Goal: Task Accomplishment & Management: Complete application form

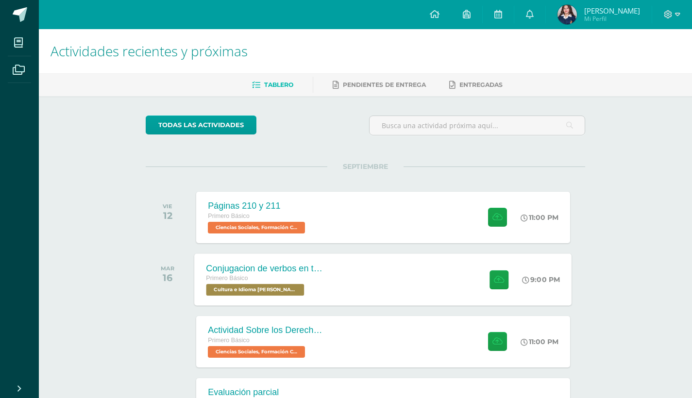
click at [381, 287] on div "Conjugacion de verbos en tiempo pasado pa kaqchikel Primero Básico Cultura e Id…" at bounding box center [384, 280] width 378 height 52
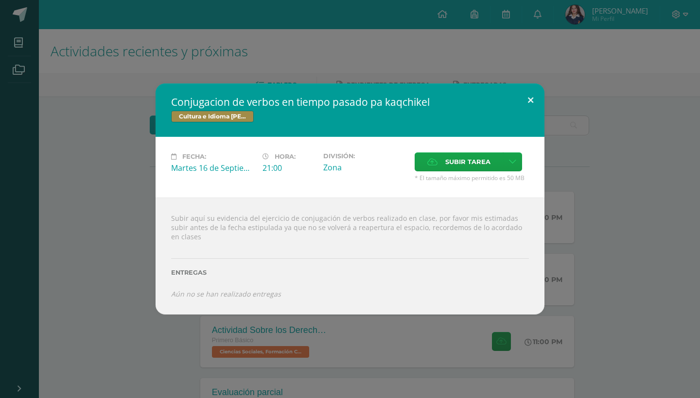
click at [533, 101] on button at bounding box center [531, 100] width 28 height 33
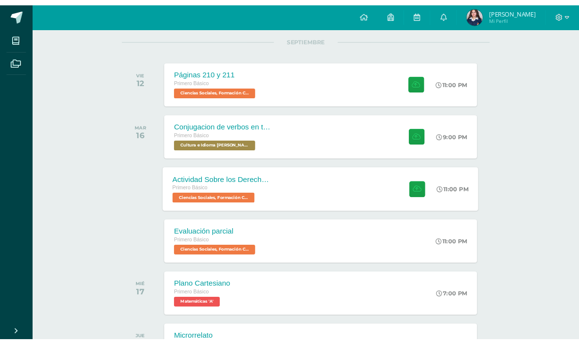
scroll to position [86, 0]
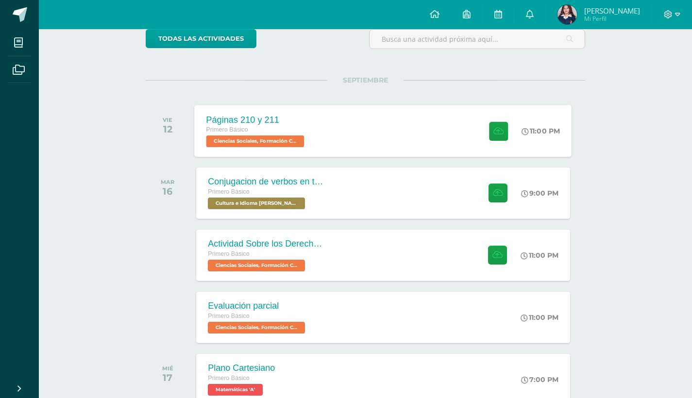
click at [331, 137] on div "Páginas 210 y 211 Primero Básico Ciencias Sociales, Formación Ciudadana e Inter…" at bounding box center [384, 131] width 378 height 52
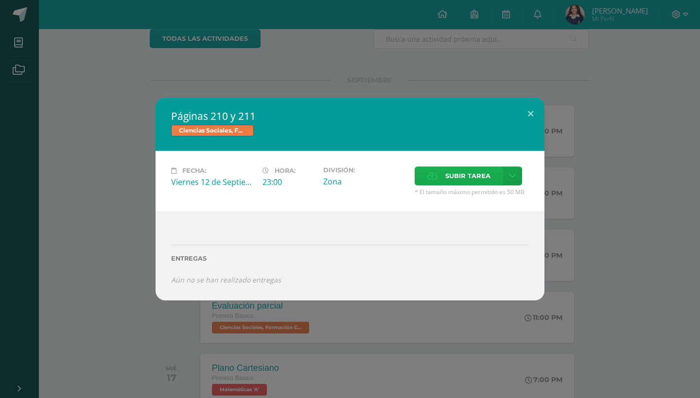
click at [469, 179] on span "Subir tarea" at bounding box center [467, 176] width 45 height 18
click at [0, 0] on input "Subir tarea" at bounding box center [0, 0] width 0 height 0
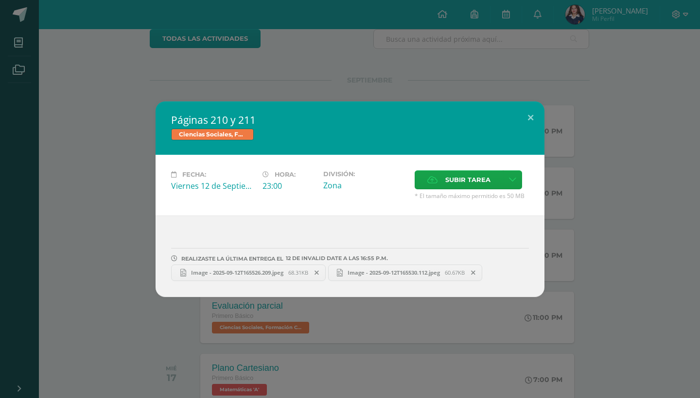
click at [635, 294] on div "Páginas 210 y 211 Ciencias Sociales, Formación Ciudadana e Interculturalidad Fe…" at bounding box center [350, 200] width 692 height 196
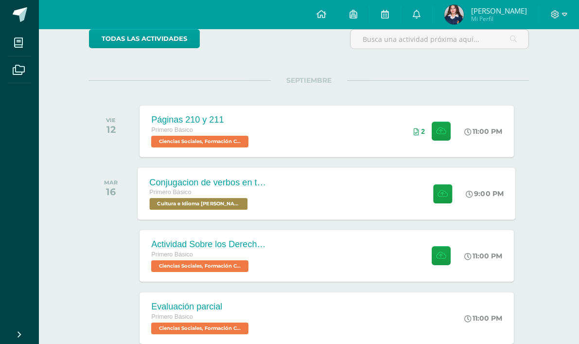
scroll to position [108, 0]
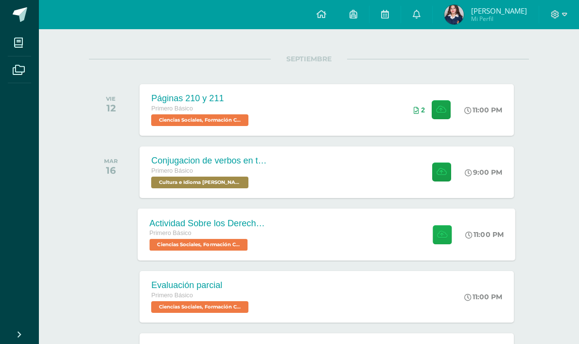
click at [449, 231] on button at bounding box center [441, 234] width 19 height 19
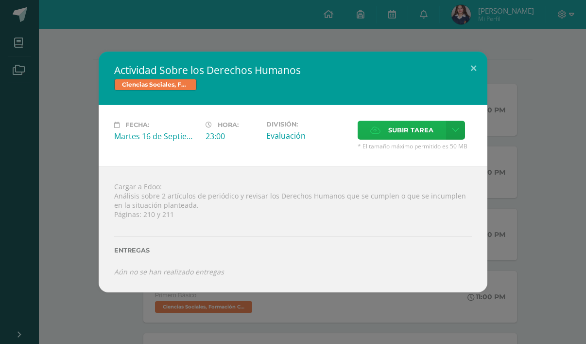
click at [375, 133] on icon at bounding box center [375, 130] width 10 height 6
click at [0, 0] on input "Subir tarea" at bounding box center [0, 0] width 0 height 0
click at [395, 129] on span "Subir tarea" at bounding box center [410, 130] width 45 height 18
click at [0, 0] on input "Subir tarea" at bounding box center [0, 0] width 0 height 0
click at [394, 134] on span "Subir tarea" at bounding box center [410, 130] width 45 height 18
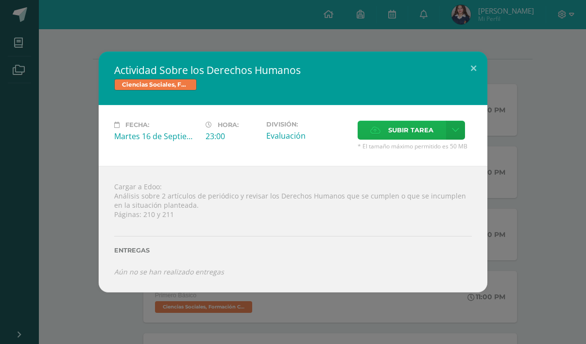
click at [0, 0] on input "Subir tarea" at bounding box center [0, 0] width 0 height 0
click at [381, 132] on label "Subir tarea" at bounding box center [402, 130] width 88 height 19
click at [0, 0] on input "Subir tarea" at bounding box center [0, 0] width 0 height 0
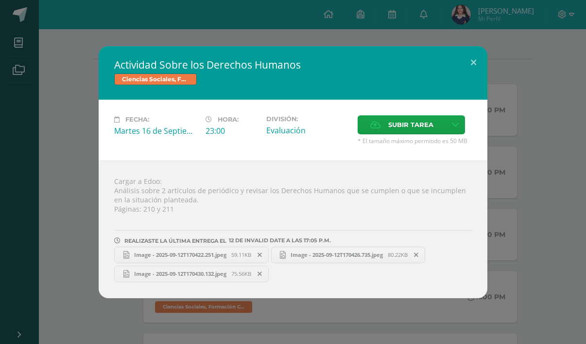
click at [559, 267] on div "Actividad Sobre los Derechos Humanos Ciencias Sociales, Formación Ciudadana e I…" at bounding box center [293, 172] width 578 height 252
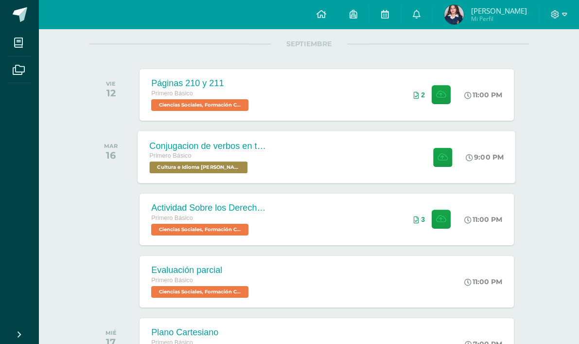
scroll to position [113, 0]
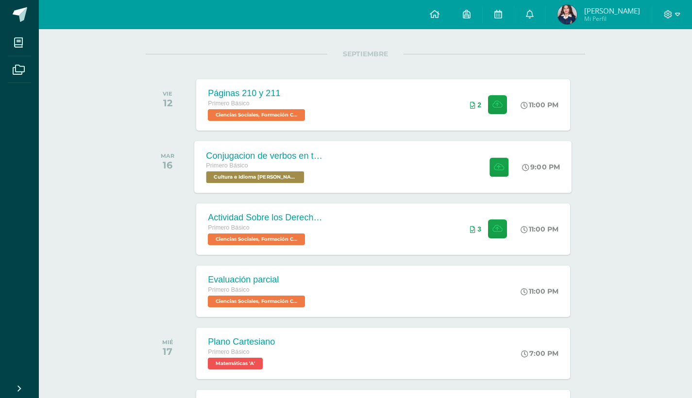
click at [440, 166] on div "Conjugacion de verbos en tiempo pasado pa kaqchikel Primero Básico Cultura e Id…" at bounding box center [384, 167] width 378 height 52
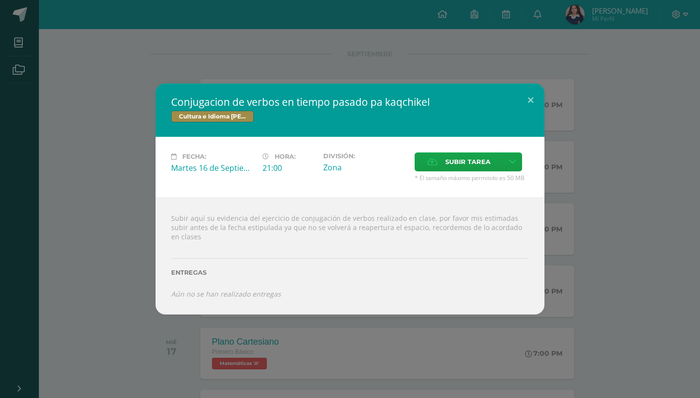
click at [565, 68] on div "Conjugacion de verbos en tiempo pasado pa kaqchikel Cultura e Idioma Maya Garíf…" at bounding box center [350, 199] width 700 height 398
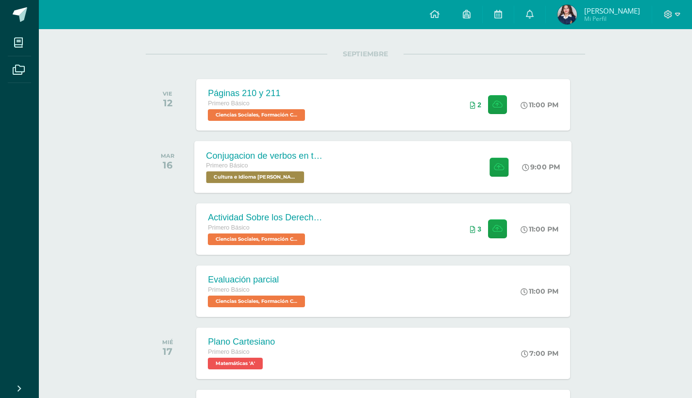
click at [365, 175] on div "Conjugacion de verbos en tiempo pasado pa kaqchikel Primero Básico Cultura e Id…" at bounding box center [384, 167] width 378 height 52
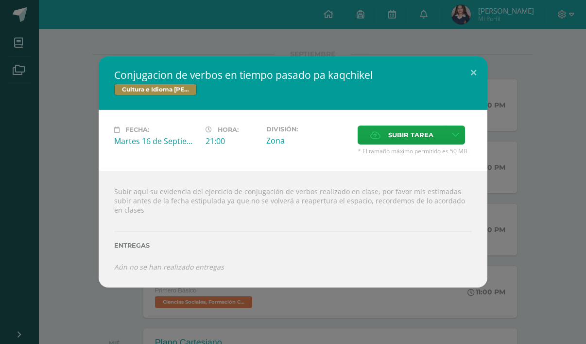
click at [375, 147] on div "Subir tarea" at bounding box center [415, 135] width 114 height 21
click at [377, 144] on label "Subir tarea" at bounding box center [402, 134] width 88 height 19
click at [0, 0] on input "Subir tarea" at bounding box center [0, 0] width 0 height 0
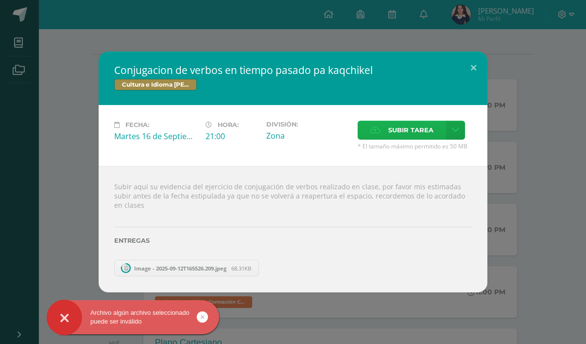
click at [417, 131] on span "Subir tarea" at bounding box center [410, 130] width 45 height 18
click at [0, 0] on input "Subir tarea" at bounding box center [0, 0] width 0 height 0
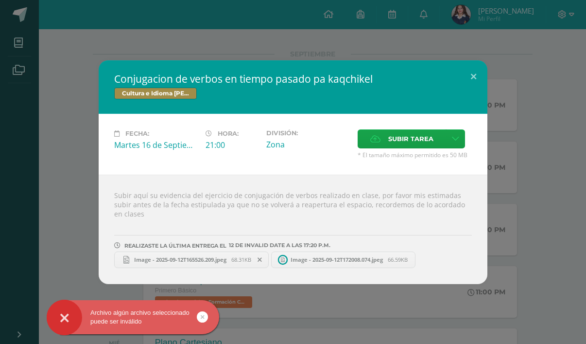
click at [262, 256] on icon at bounding box center [260, 259] width 4 height 7
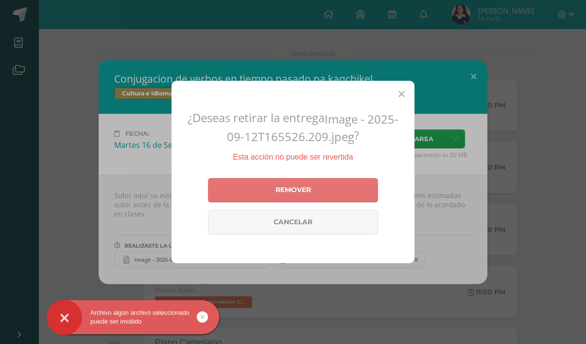
click at [294, 192] on link "Remover" at bounding box center [293, 190] width 170 height 24
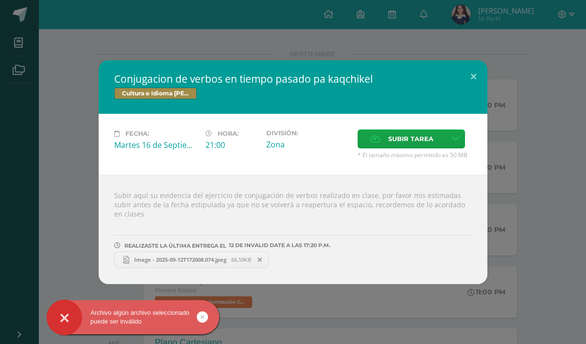
click at [194, 249] on div "Image - 2025-09-12T172008.074.jpeg 66.59KB" at bounding box center [293, 258] width 358 height 19
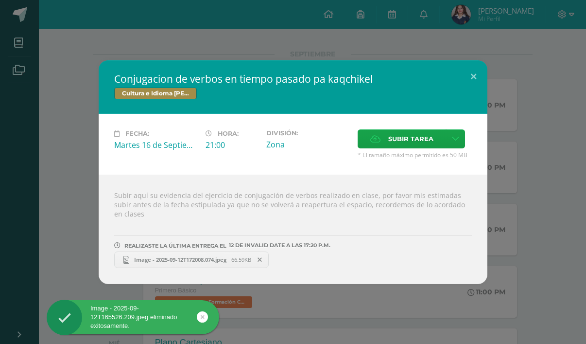
click at [193, 256] on span "Image - 2025-09-12T172008.074.jpeg" at bounding box center [180, 259] width 102 height 7
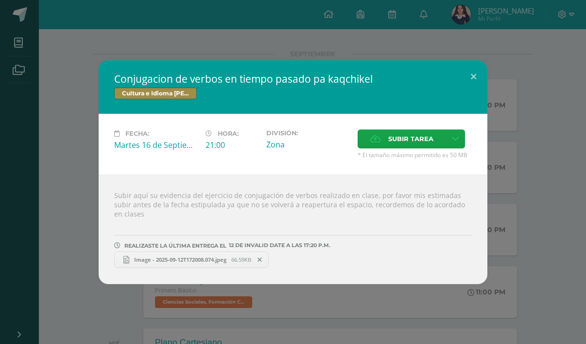
click at [513, 243] on div "Conjugacion de verbos en tiempo pasado pa kaqchikel Cultura e Idioma Maya Garíf…" at bounding box center [293, 172] width 578 height 224
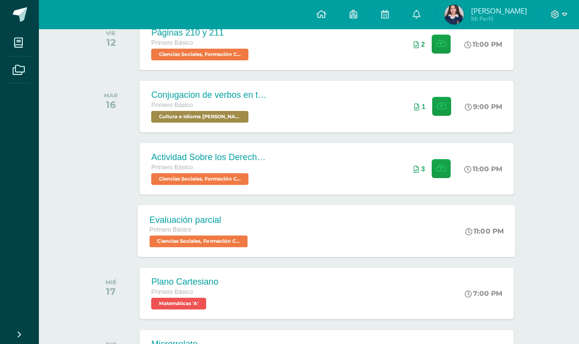
scroll to position [178, 0]
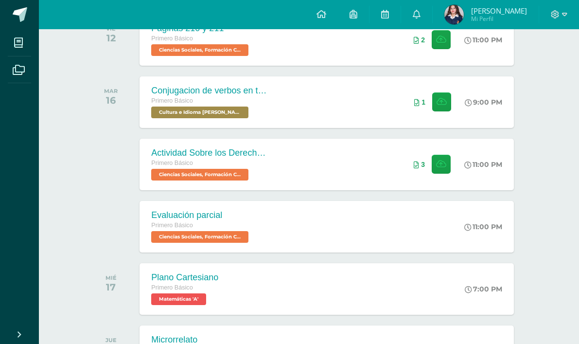
click at [444, 2] on link "Paola Estefanía Mi Perfil" at bounding box center [485, 14] width 106 height 29
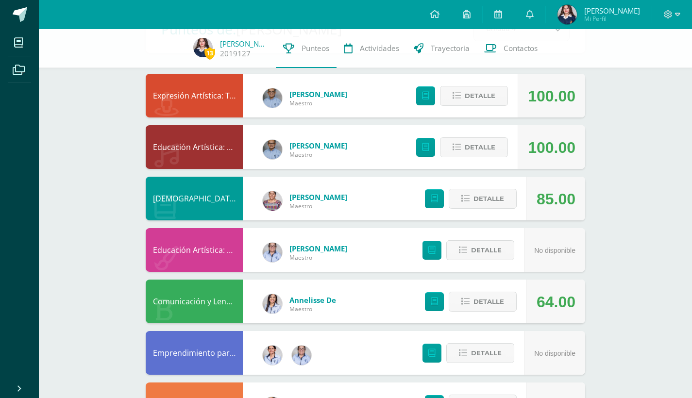
scroll to position [79, 0]
click at [464, 194] on button "Detalle" at bounding box center [483, 199] width 68 height 20
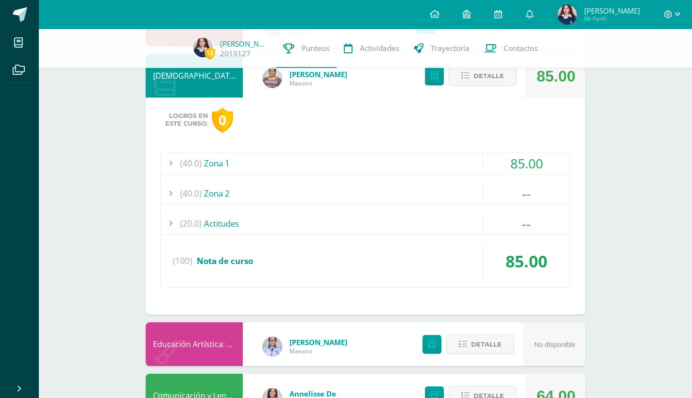
scroll to position [201, 0]
click at [470, 78] on icon at bounding box center [466, 76] width 8 height 8
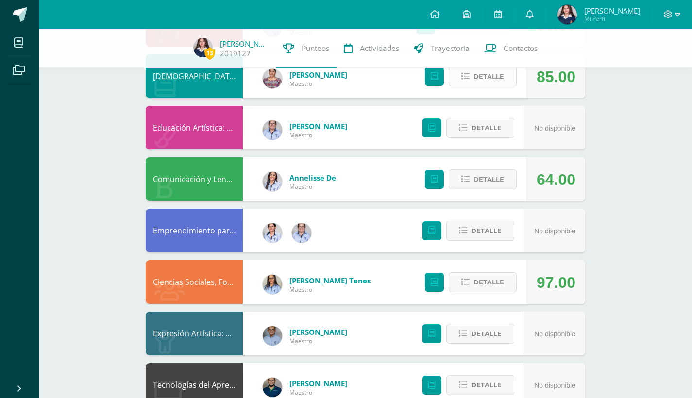
click at [470, 78] on icon at bounding box center [466, 76] width 8 height 8
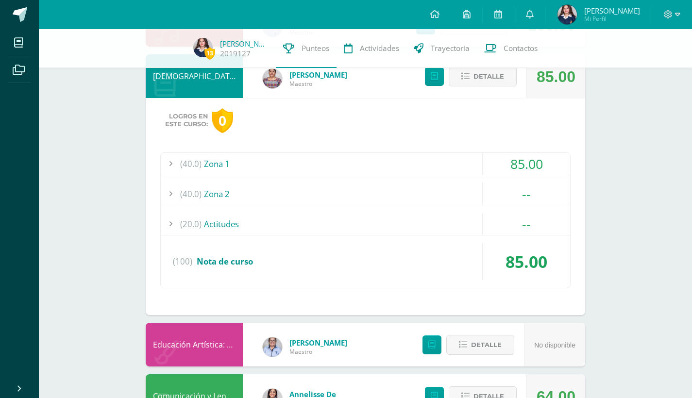
click at [282, 188] on div "(40.0) Zona 2" at bounding box center [366, 194] width 410 height 22
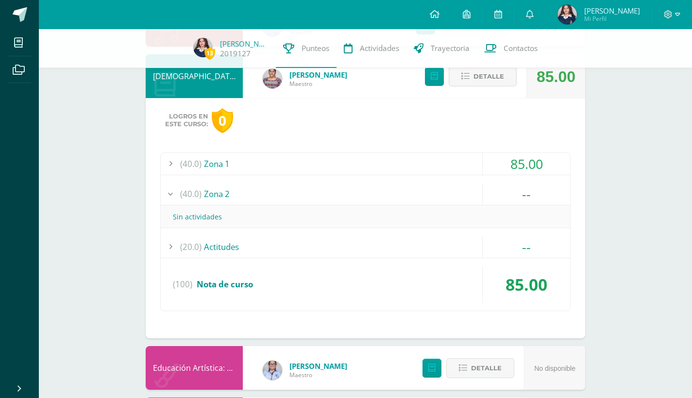
click at [281, 191] on div "(40.0) Zona 2" at bounding box center [366, 194] width 410 height 22
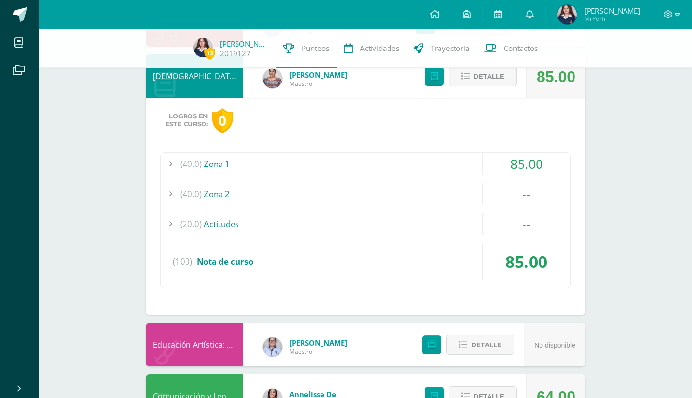
click at [295, 166] on div "(40.0) Zona 1" at bounding box center [366, 164] width 410 height 22
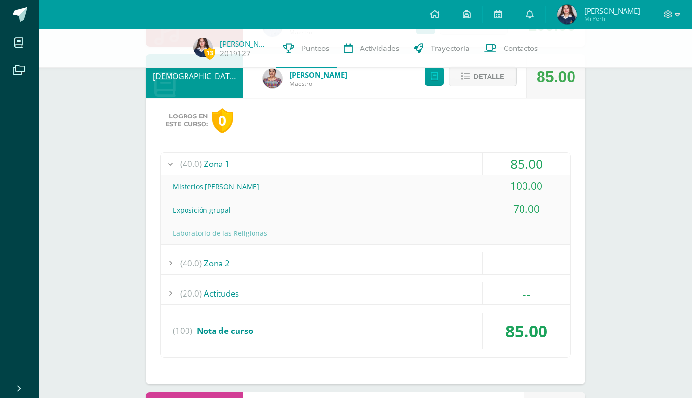
click at [295, 166] on div "(40.0) Zona 1" at bounding box center [366, 164] width 410 height 22
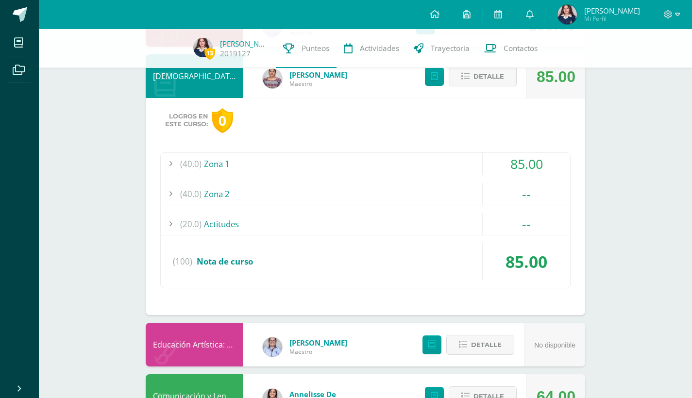
click at [297, 224] on div "(20.0) Actitudes" at bounding box center [366, 224] width 410 height 22
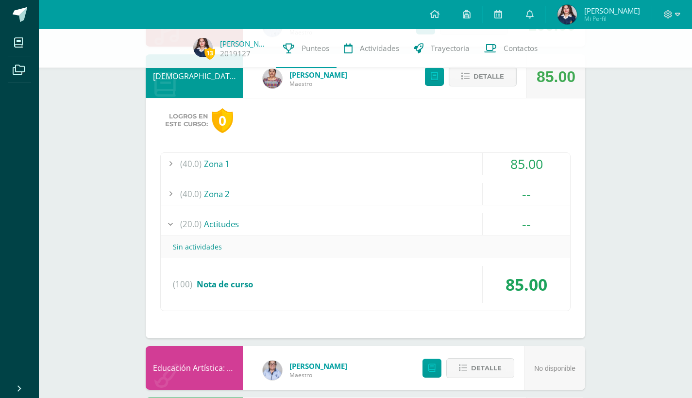
click at [297, 223] on div "(20.0) Actitudes" at bounding box center [366, 224] width 410 height 22
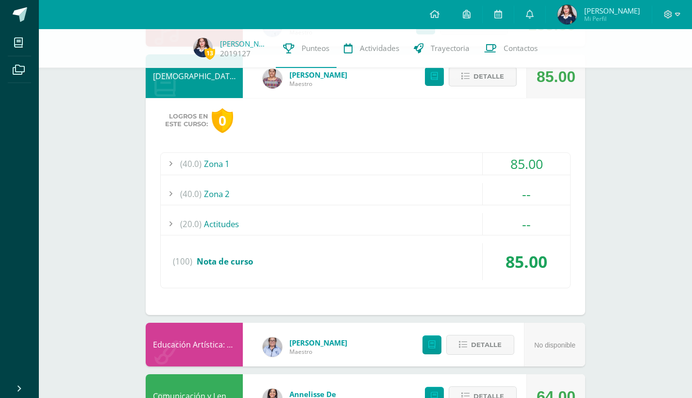
click at [485, 85] on span "Detalle" at bounding box center [489, 77] width 31 height 18
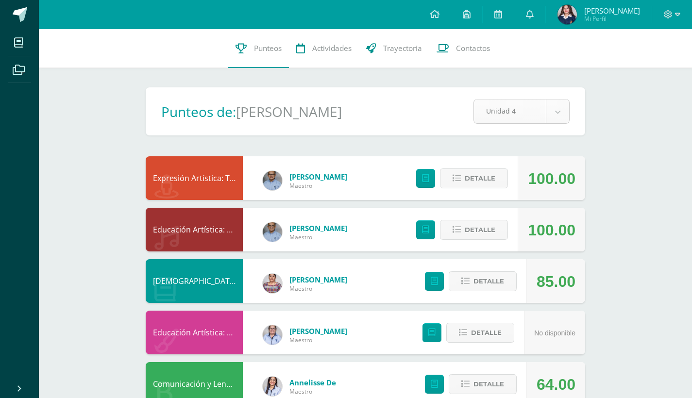
scroll to position [0, 0]
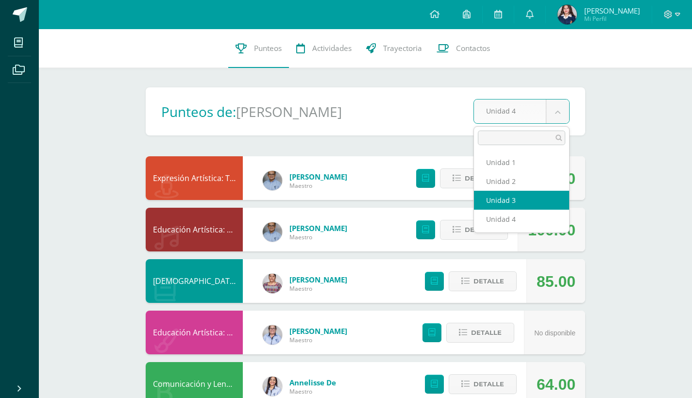
select select "Unidad 3"
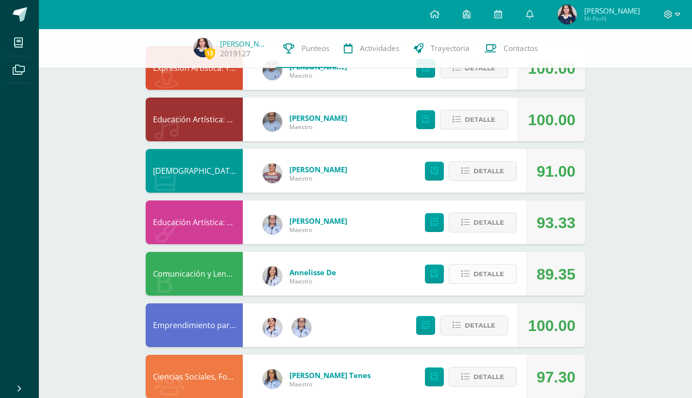
scroll to position [106, 0]
click at [477, 181] on button "Detalle" at bounding box center [483, 171] width 68 height 20
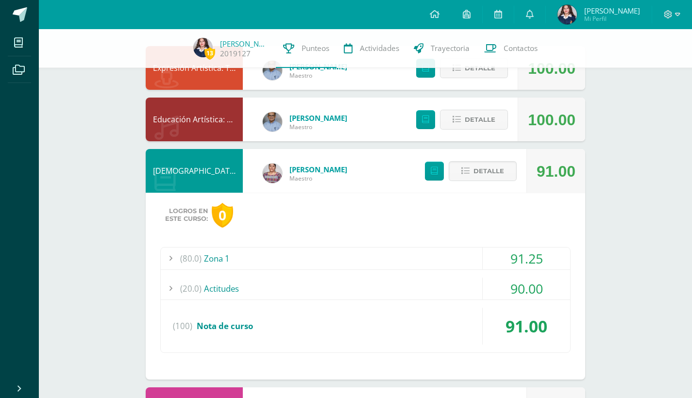
click at [376, 286] on div "(20.0) Actitudes" at bounding box center [366, 289] width 410 height 22
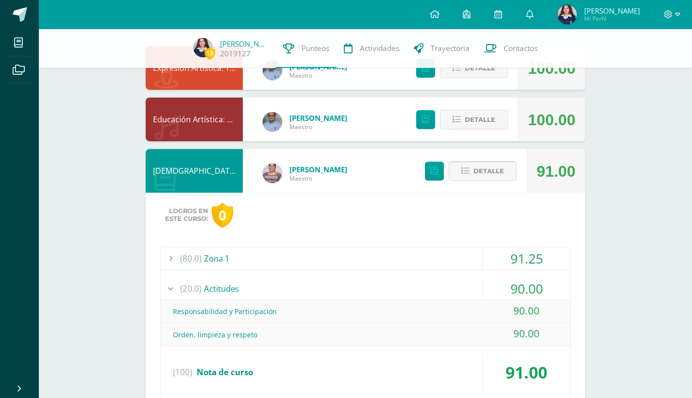
click at [490, 171] on span "Detalle" at bounding box center [489, 171] width 31 height 18
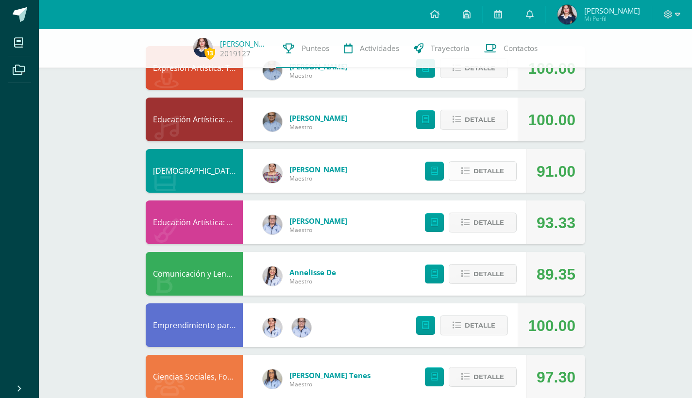
click at [499, 166] on span "Detalle" at bounding box center [489, 171] width 31 height 18
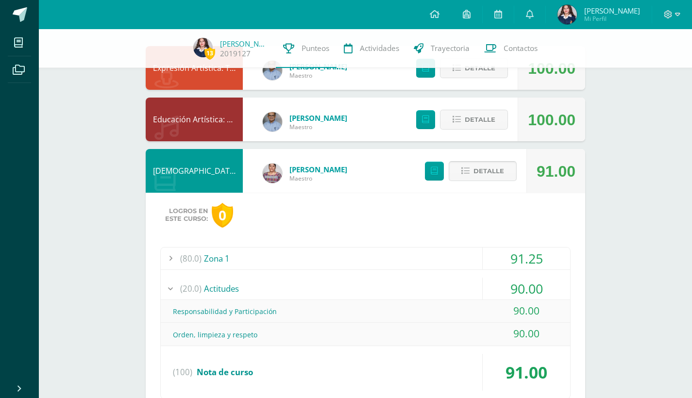
click at [499, 166] on span "Detalle" at bounding box center [489, 171] width 31 height 18
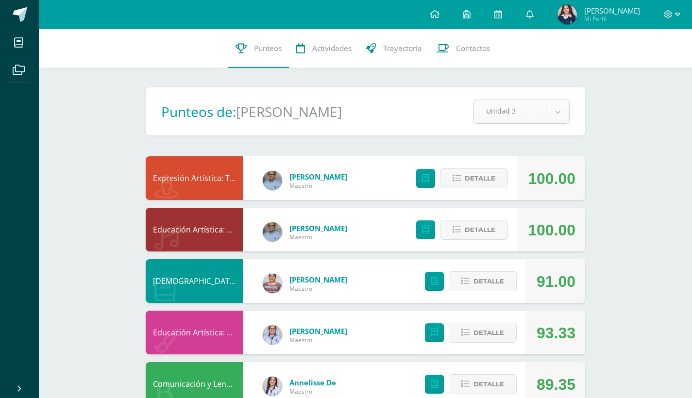
scroll to position [0, 0]
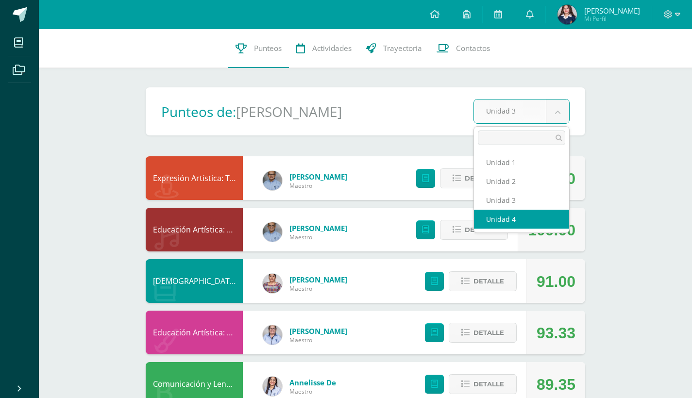
select select "Unidad 4"
